Goal: Find specific page/section: Find specific page/section

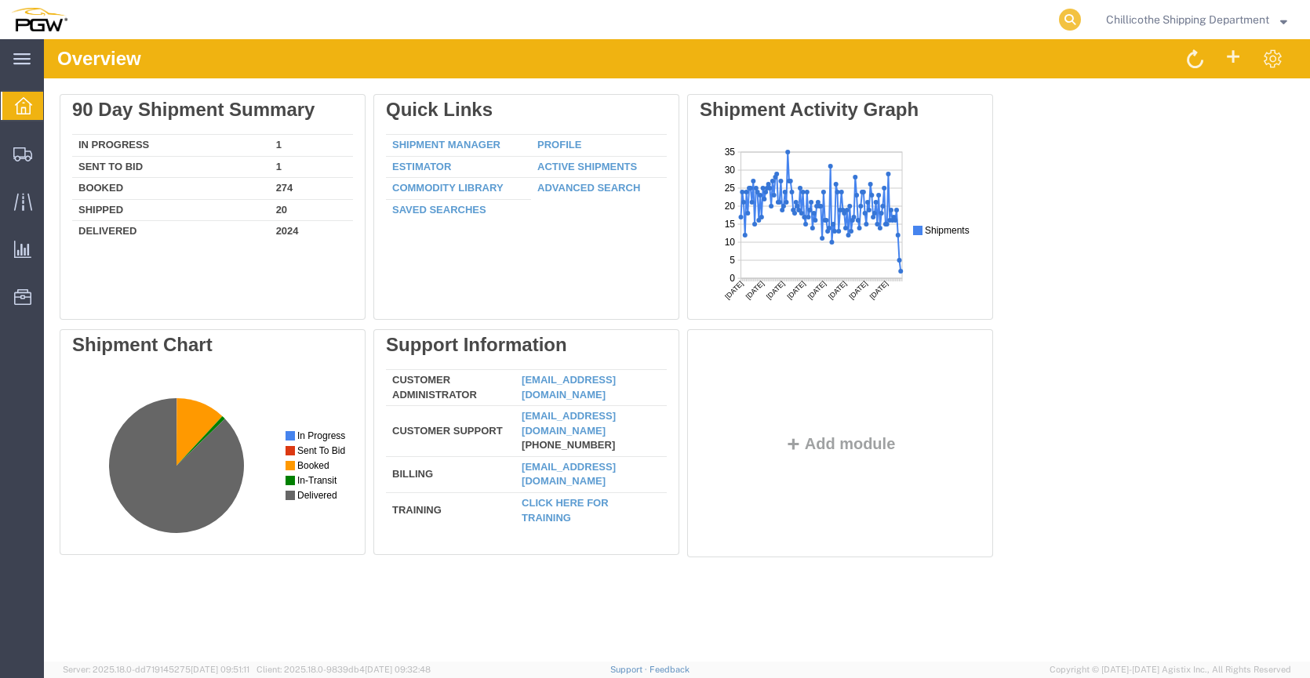
click at [1069, 22] on icon at bounding box center [1070, 20] width 22 height 22
type input "667820"
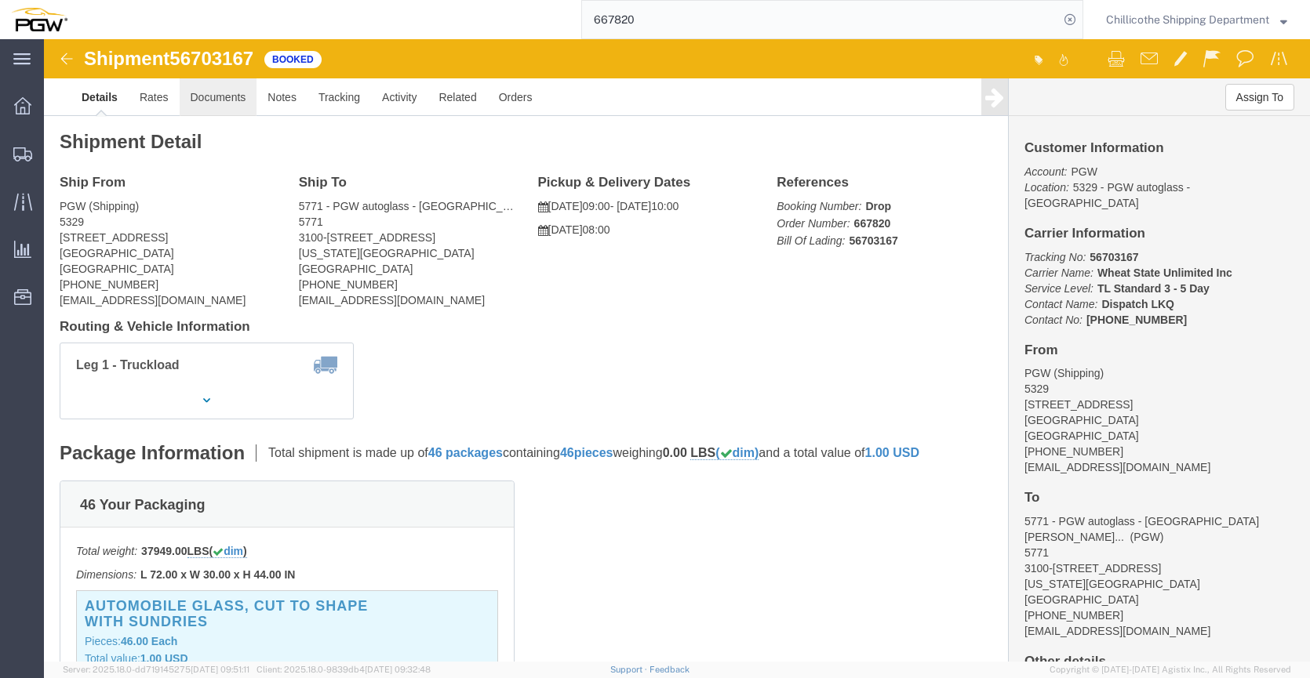
click link "Documents"
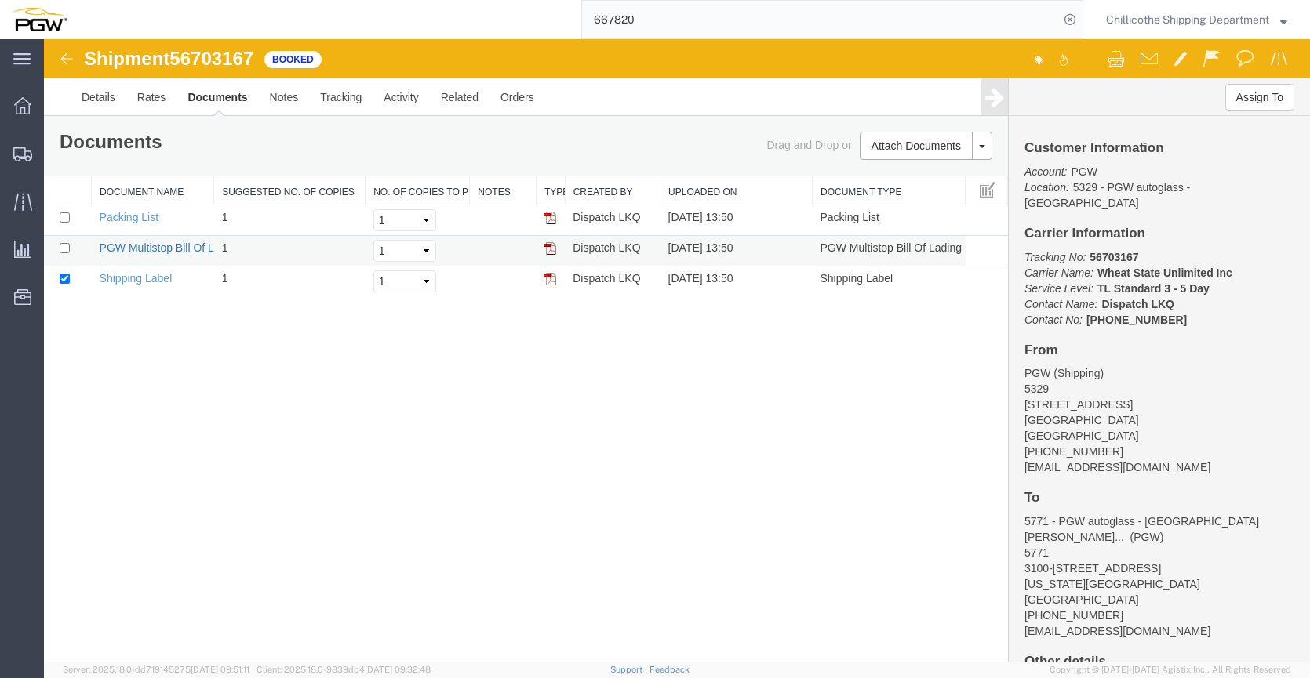
click at [202, 243] on link "PGW Multistop Bill Of Lading" at bounding box center [171, 248] width 142 height 13
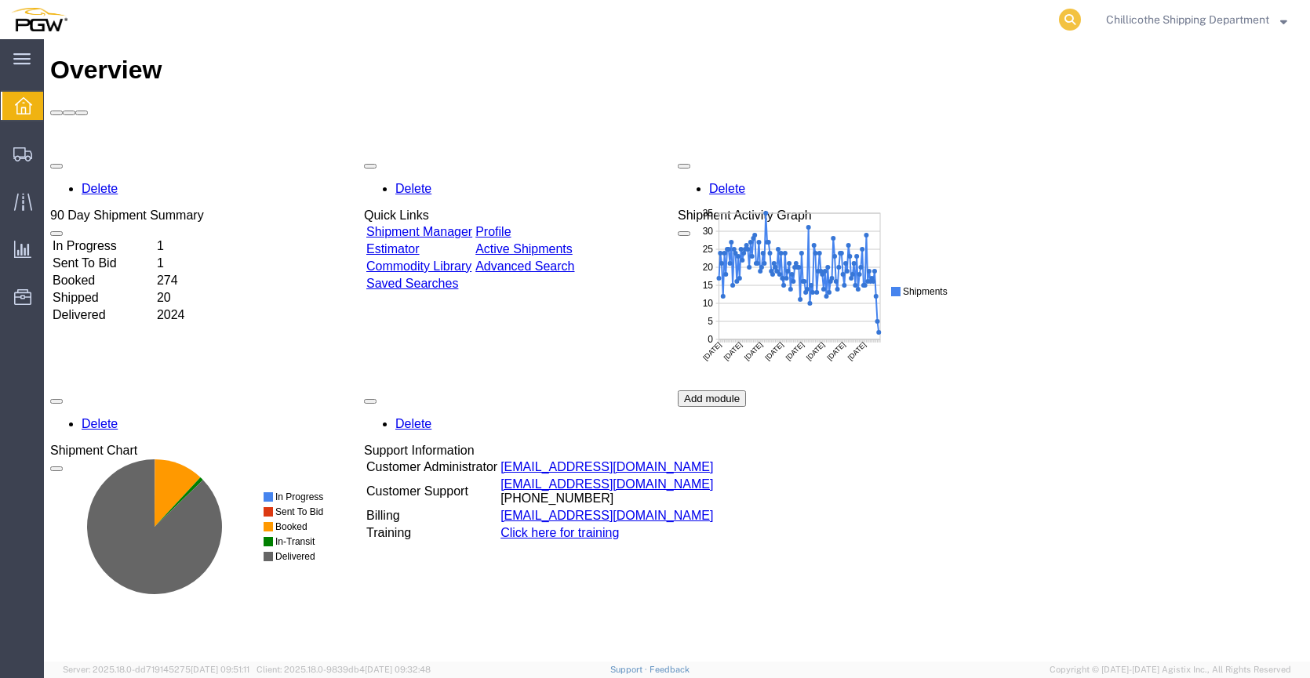
click at [1075, 20] on icon at bounding box center [1070, 20] width 22 height 22
click at [1006, 36] on input "search" at bounding box center [820, 20] width 477 height 38
click at [978, 35] on input "search" at bounding box center [820, 20] width 477 height 38
type input "667777"
click at [1071, 16] on icon at bounding box center [1070, 20] width 22 height 22
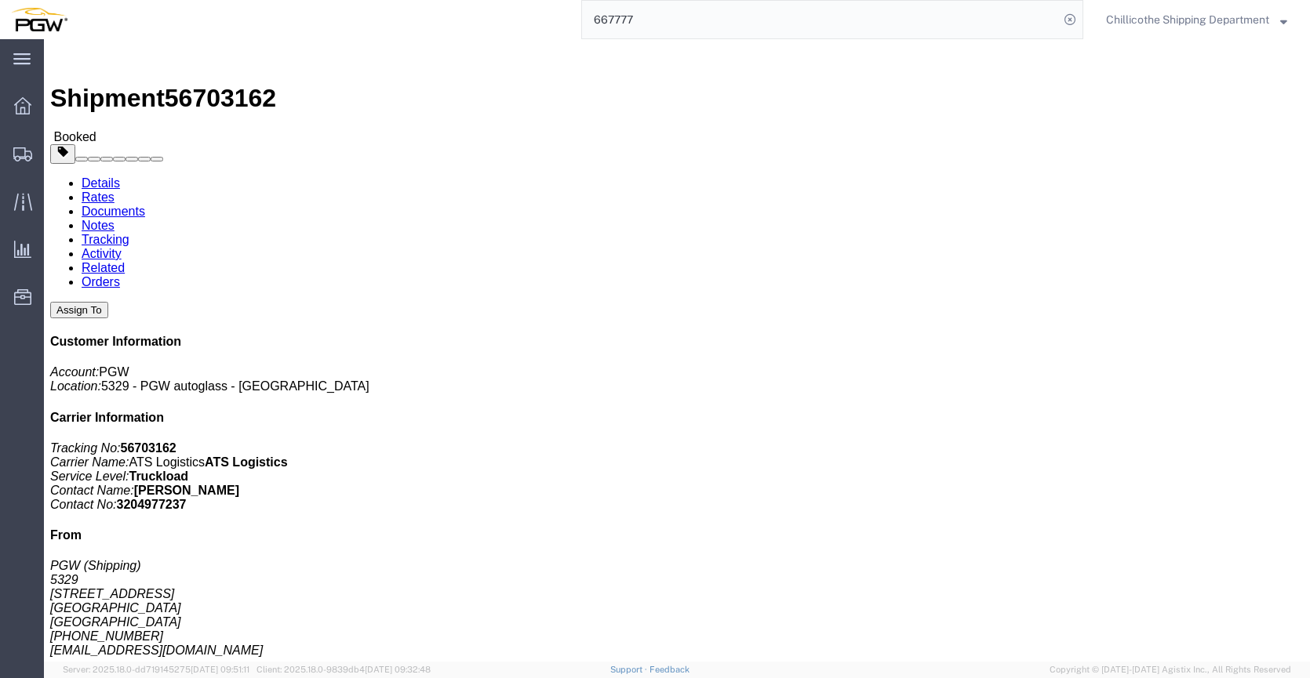
click link "Documents"
